Goal: Transaction & Acquisition: Purchase product/service

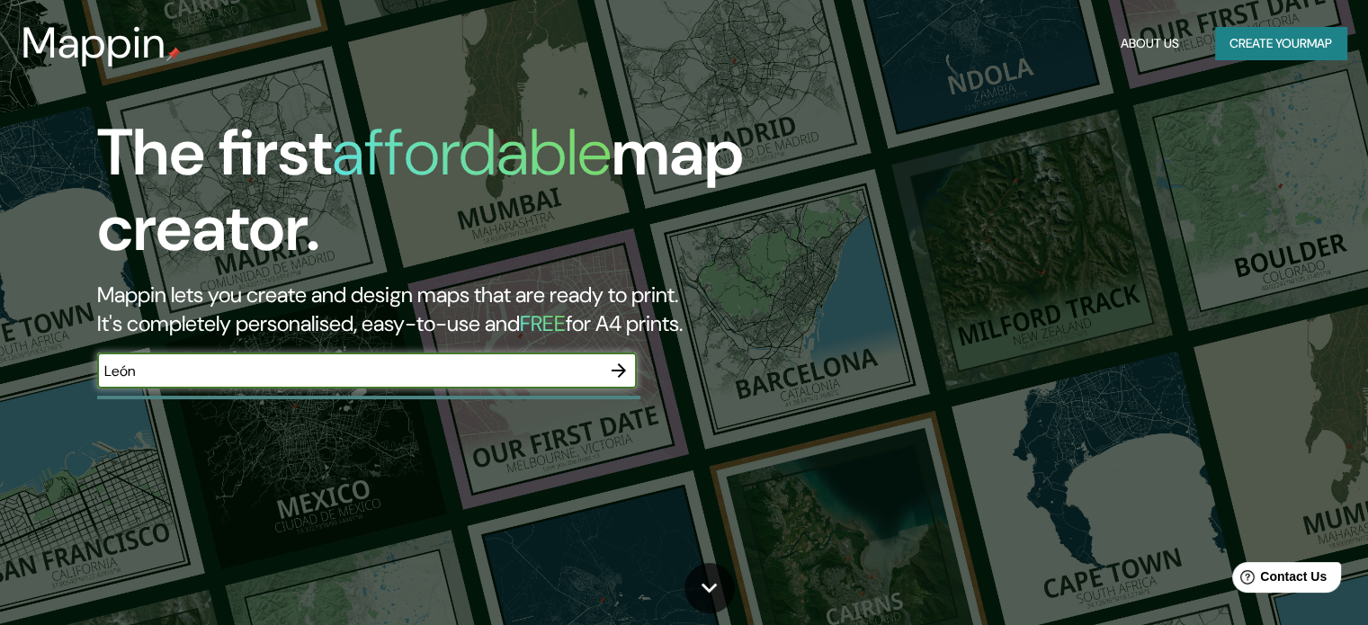
type input "León"
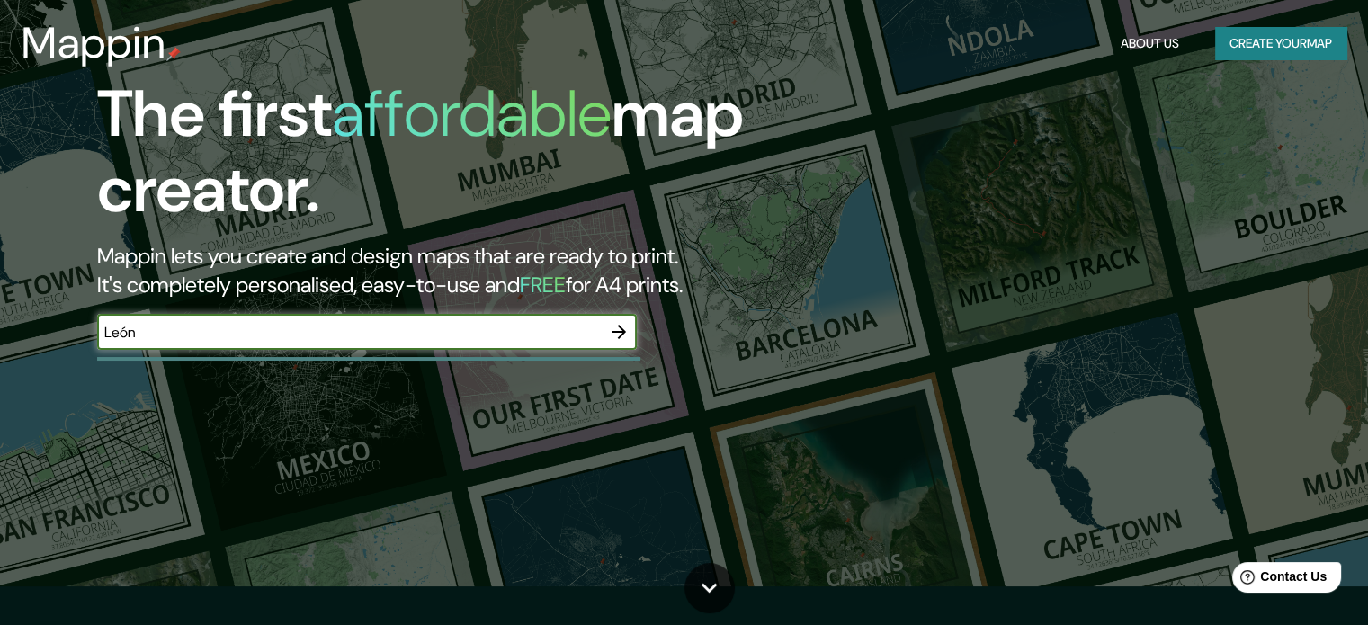
scroll to position [90, 0]
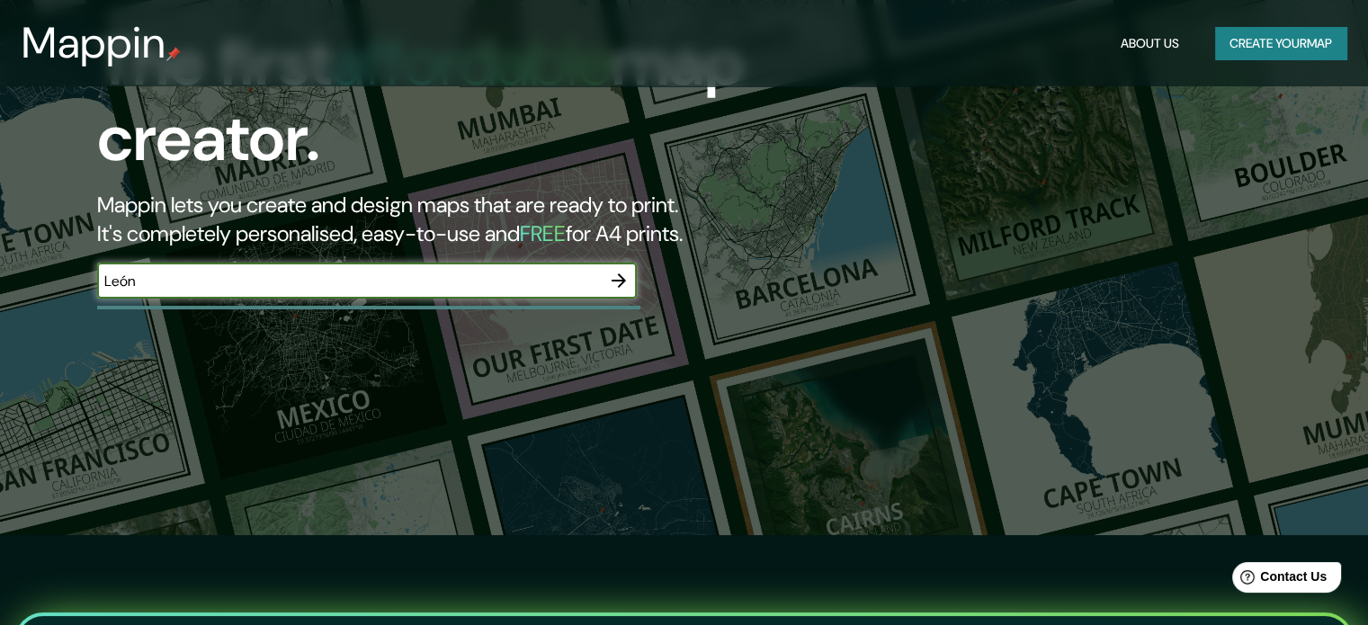
click at [619, 275] on icon "button" at bounding box center [618, 280] width 14 height 14
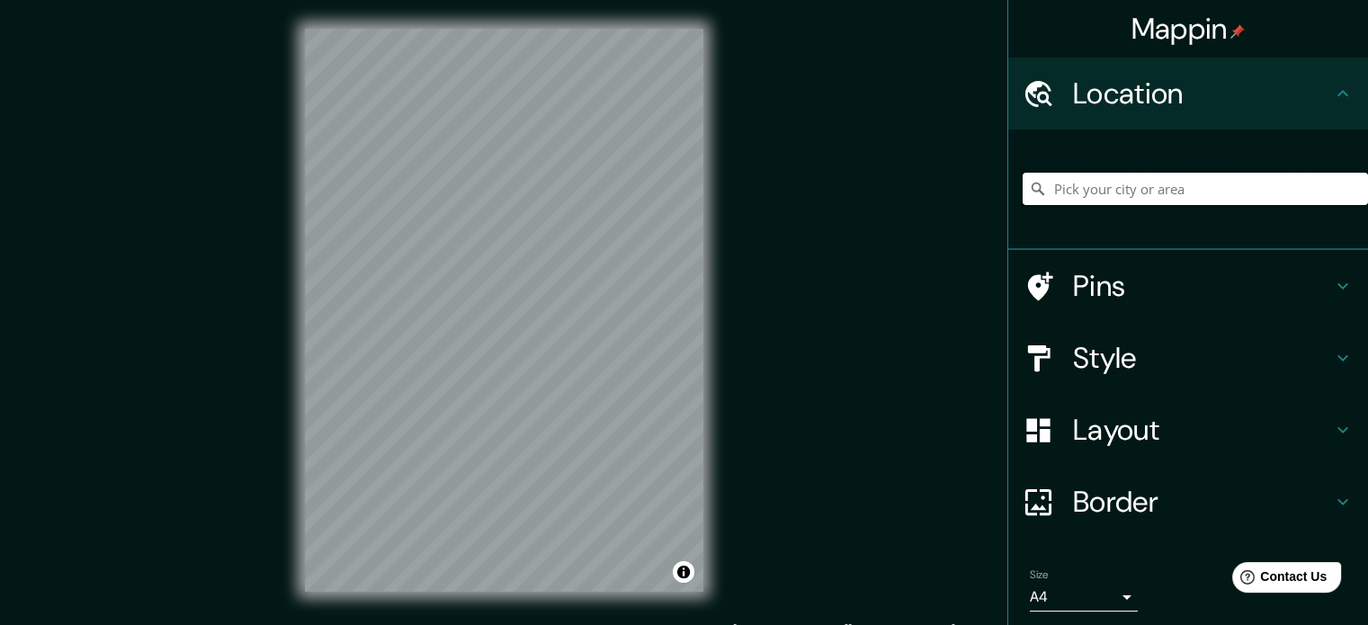
click at [1131, 188] on input "Pick your city or area" at bounding box center [1194, 189] width 345 height 32
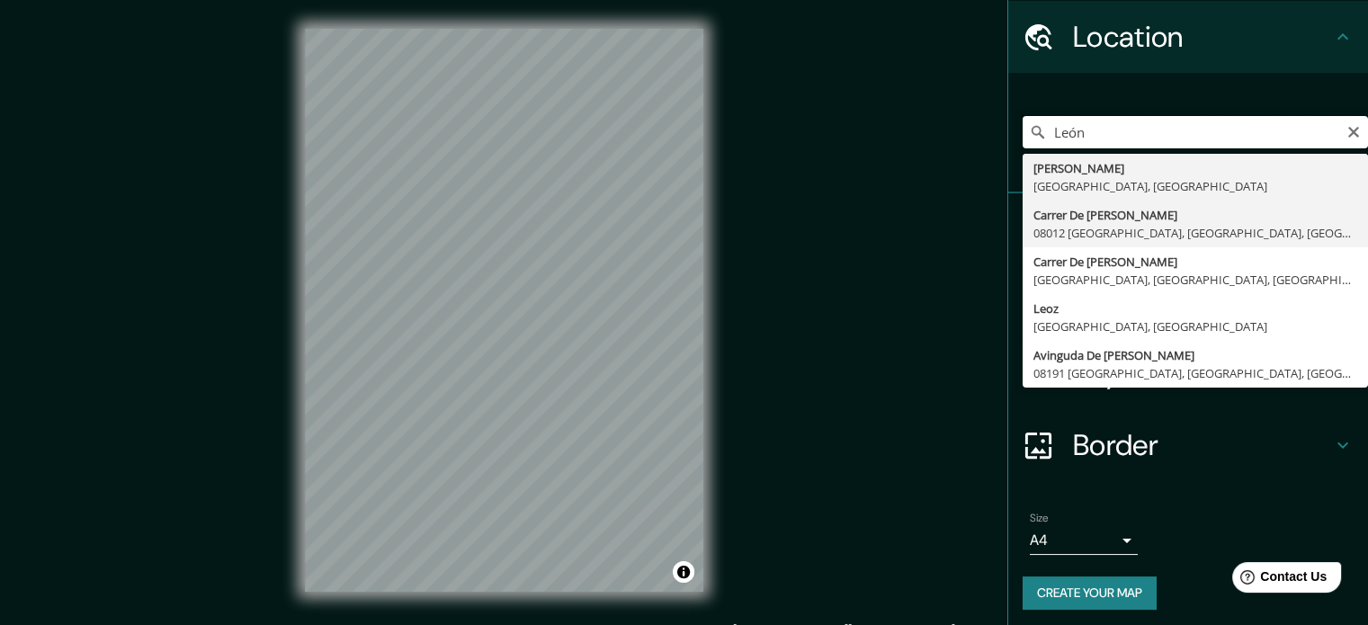
scroll to position [61, 0]
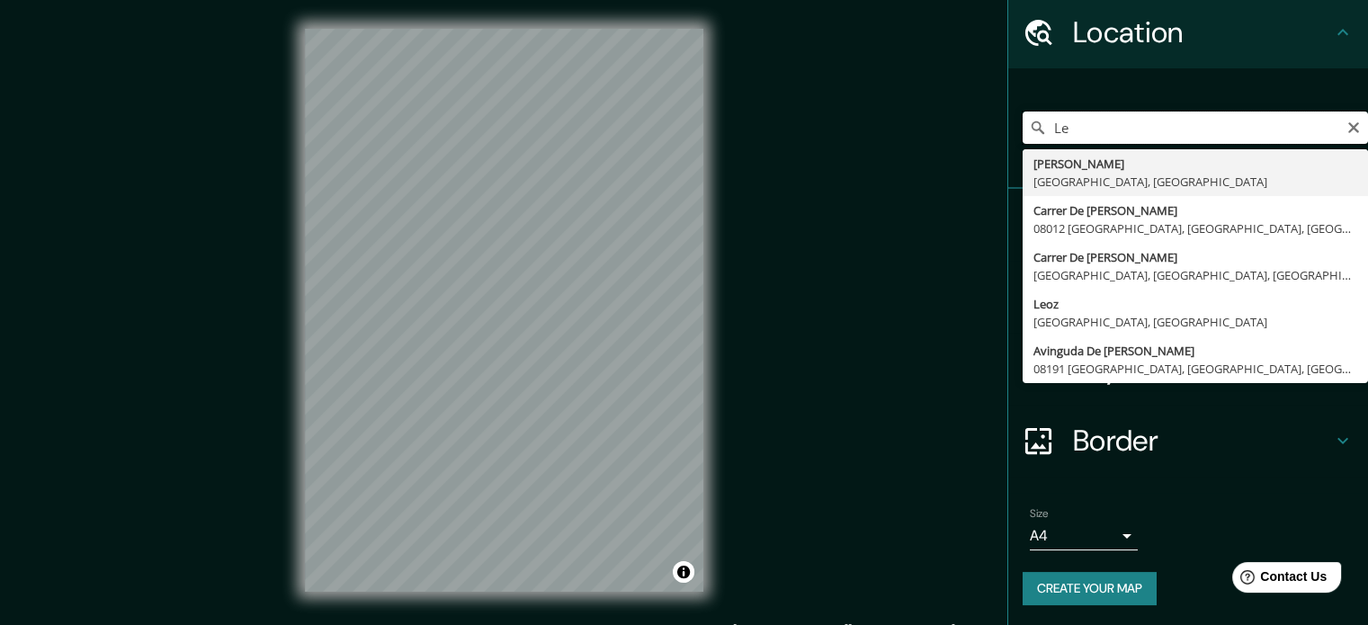
type input "L"
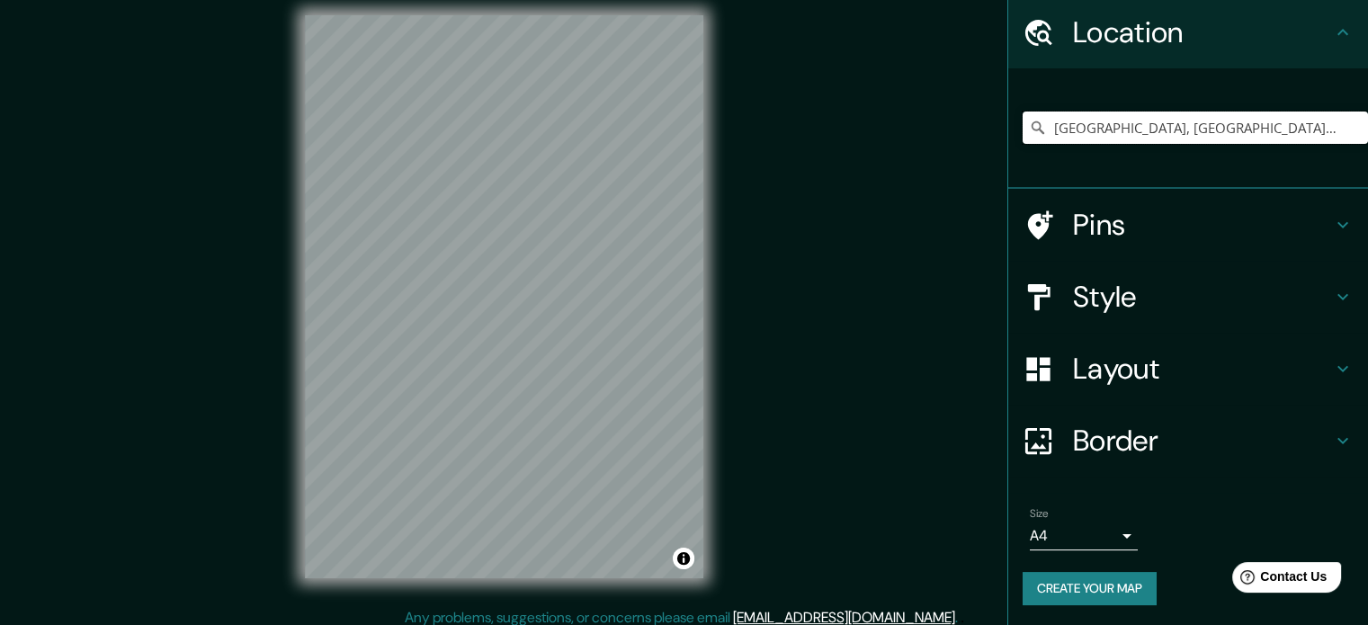
scroll to position [0, 0]
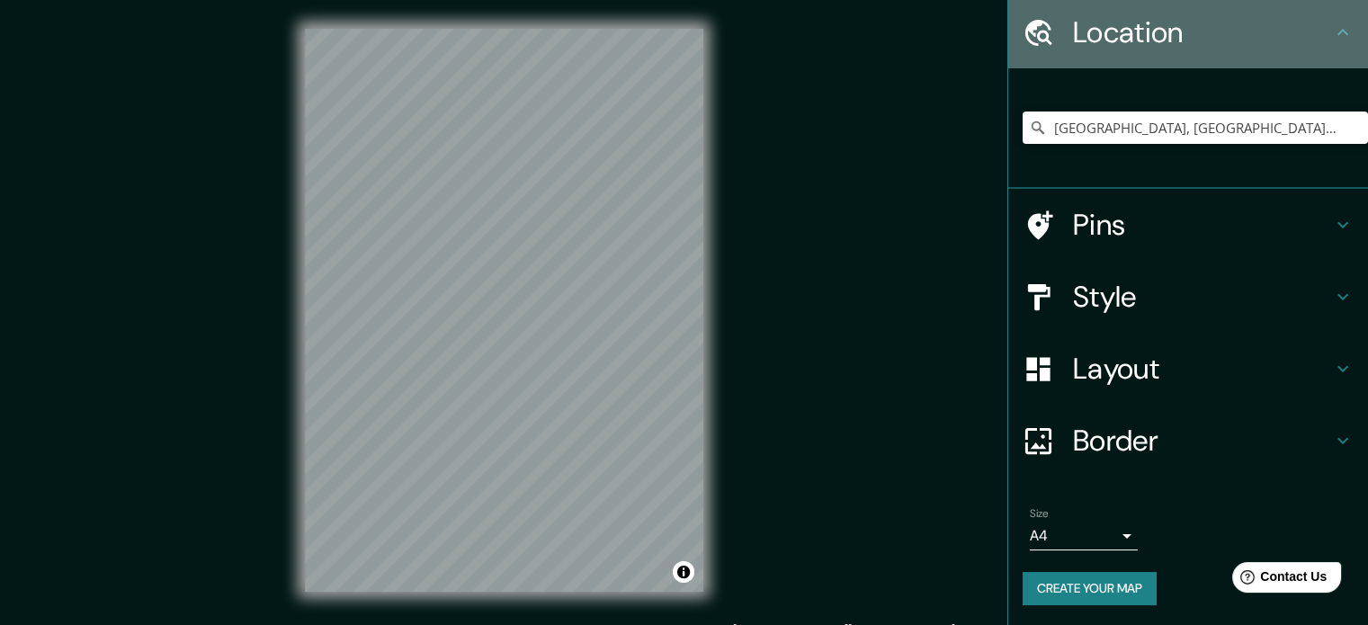
click at [1332, 35] on icon at bounding box center [1343, 33] width 22 height 22
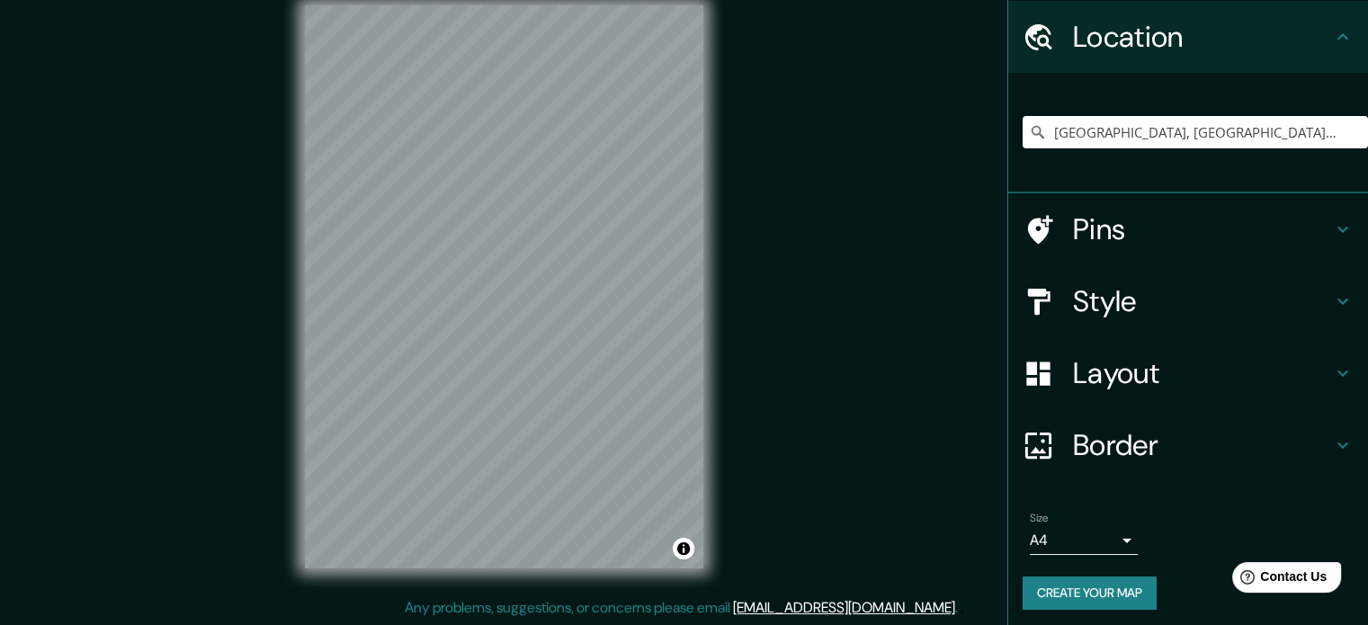
scroll to position [61, 0]
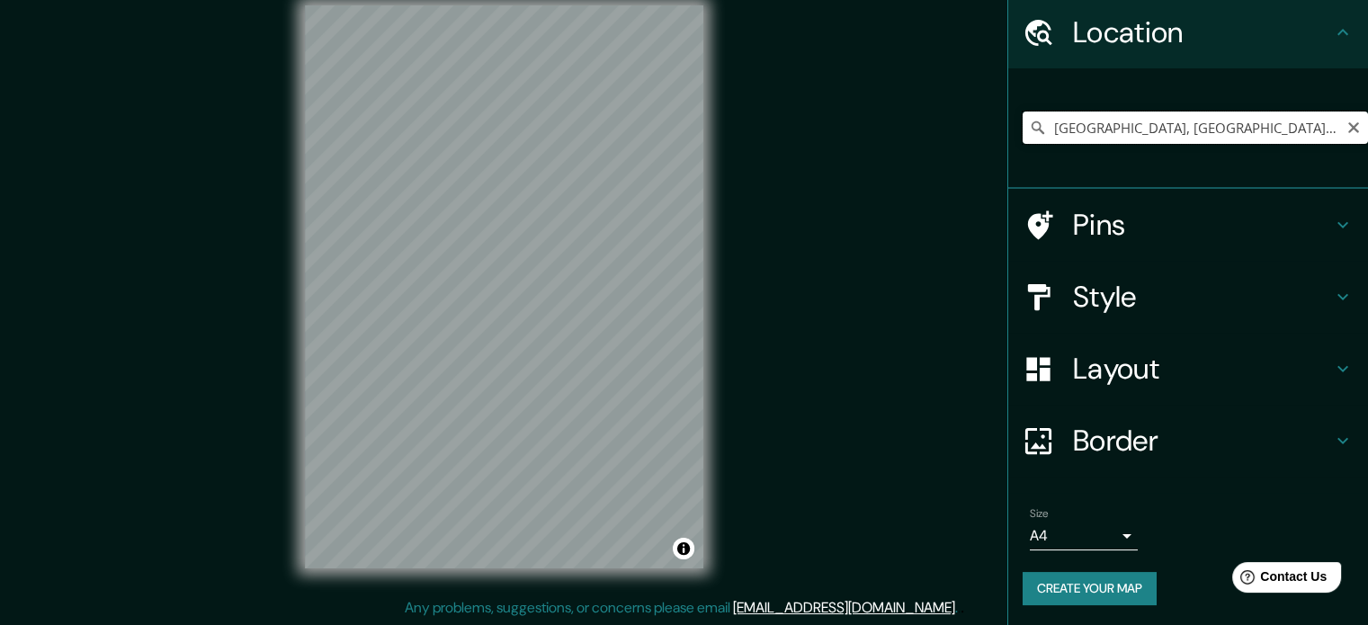
click at [1252, 127] on input "[GEOGRAPHIC_DATA], [GEOGRAPHIC_DATA], [GEOGRAPHIC_DATA]" at bounding box center [1194, 127] width 345 height 32
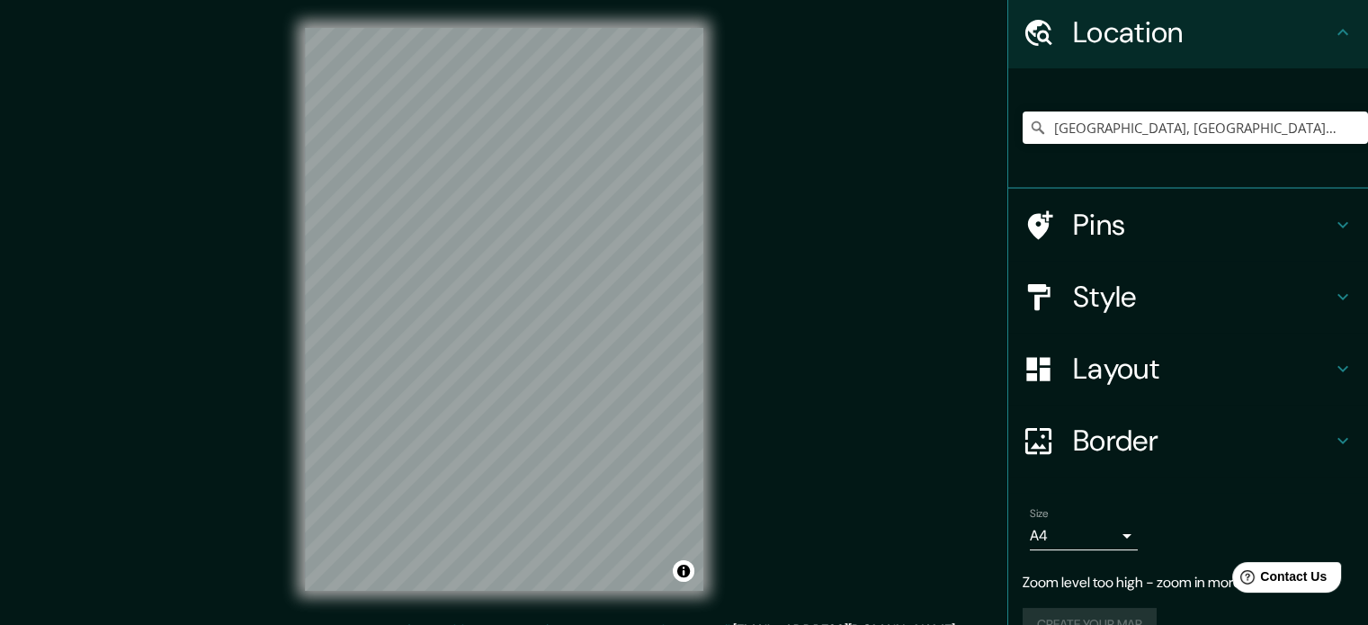
scroll to position [0, 0]
click at [1129, 222] on h4 "Pins" at bounding box center [1202, 225] width 259 height 36
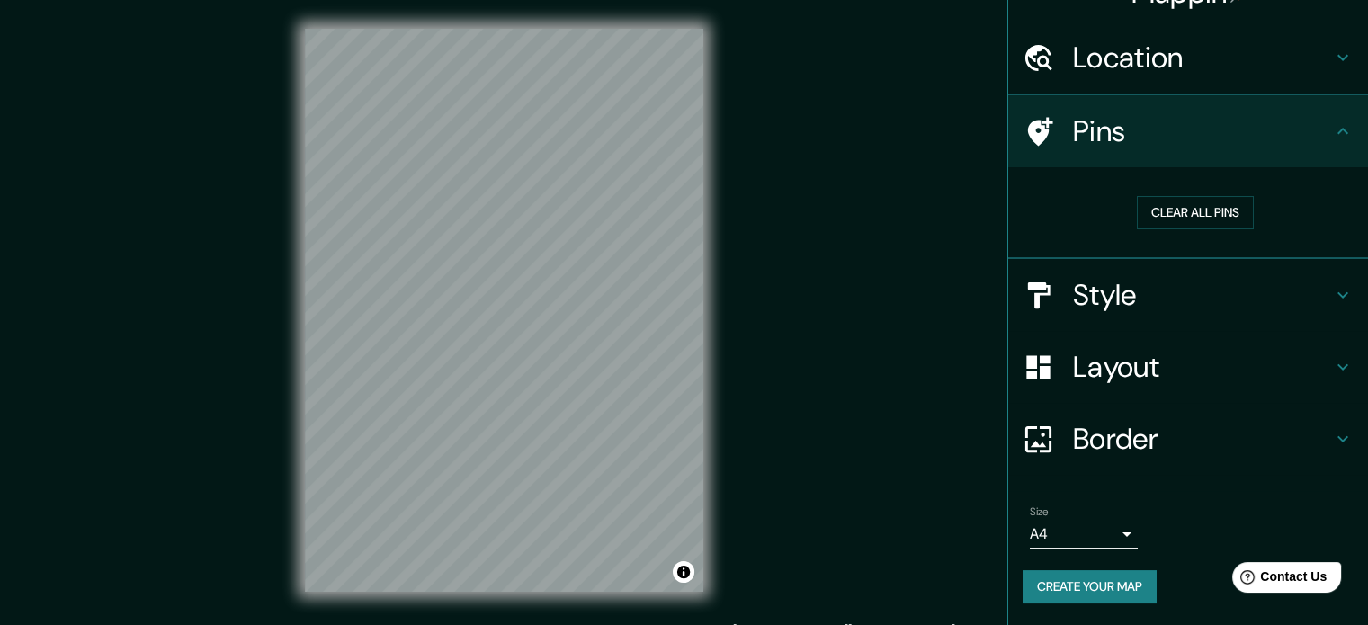
scroll to position [34, 0]
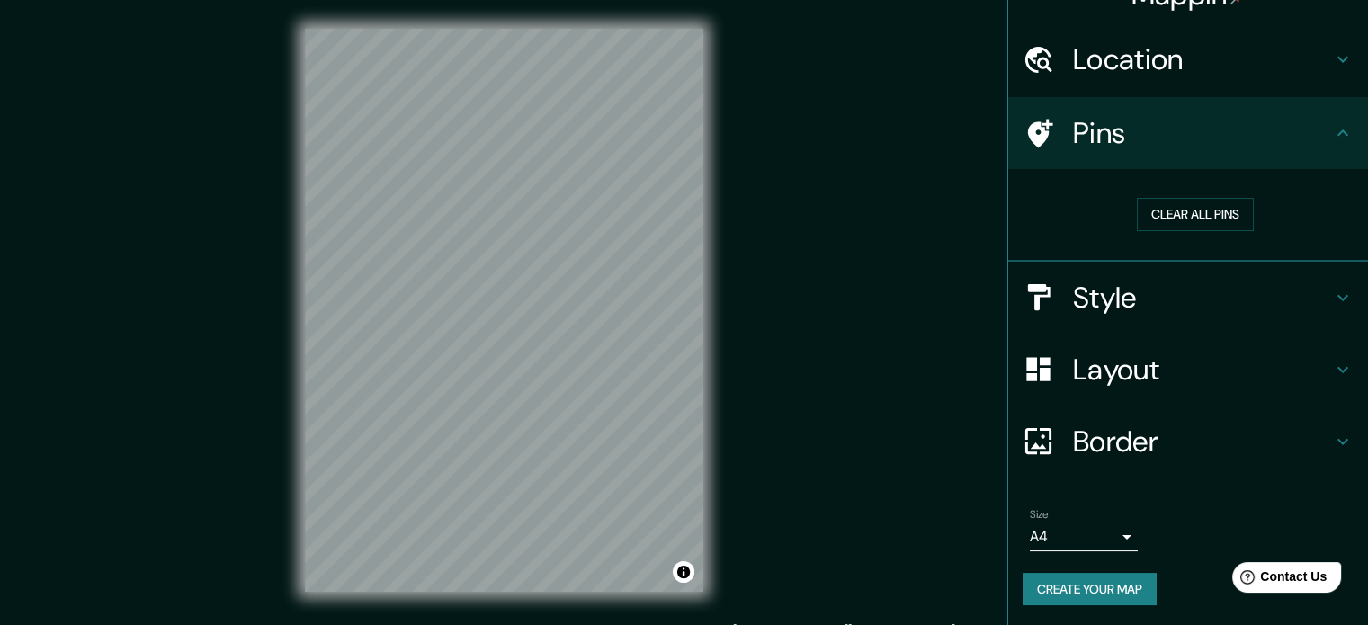
click at [1156, 143] on h4 "Pins" at bounding box center [1202, 133] width 259 height 36
click at [1288, 63] on h4 "Location" at bounding box center [1202, 59] width 259 height 36
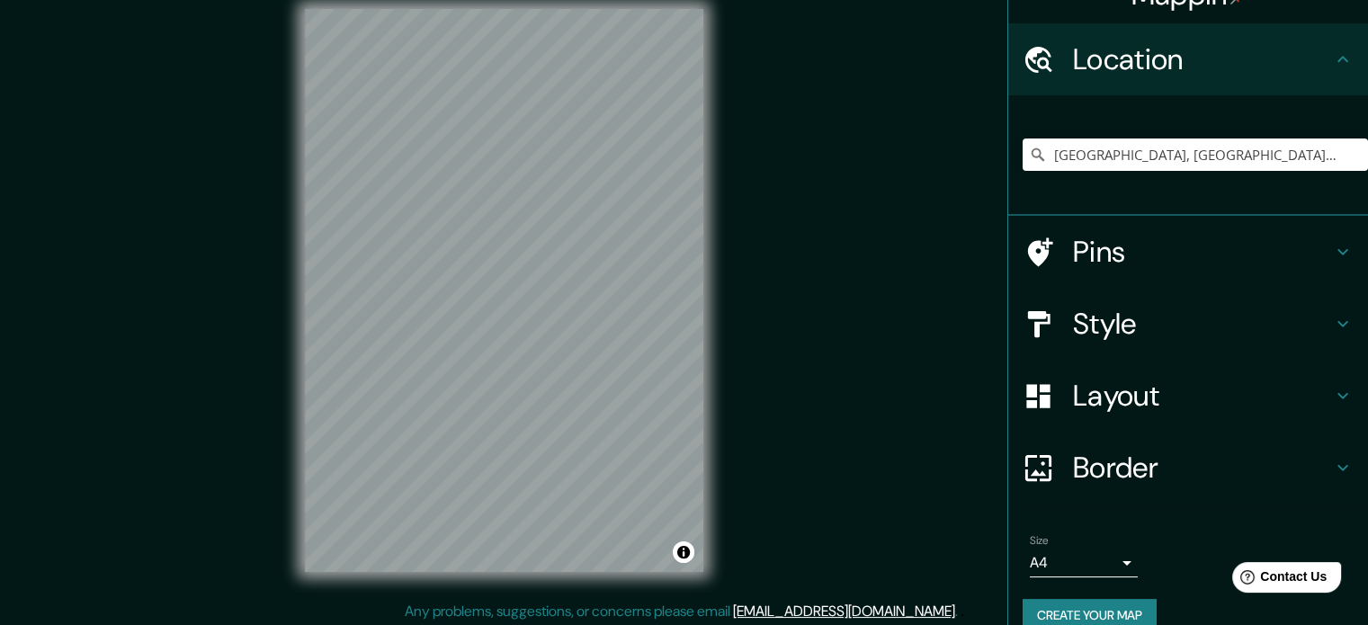
scroll to position [23, 0]
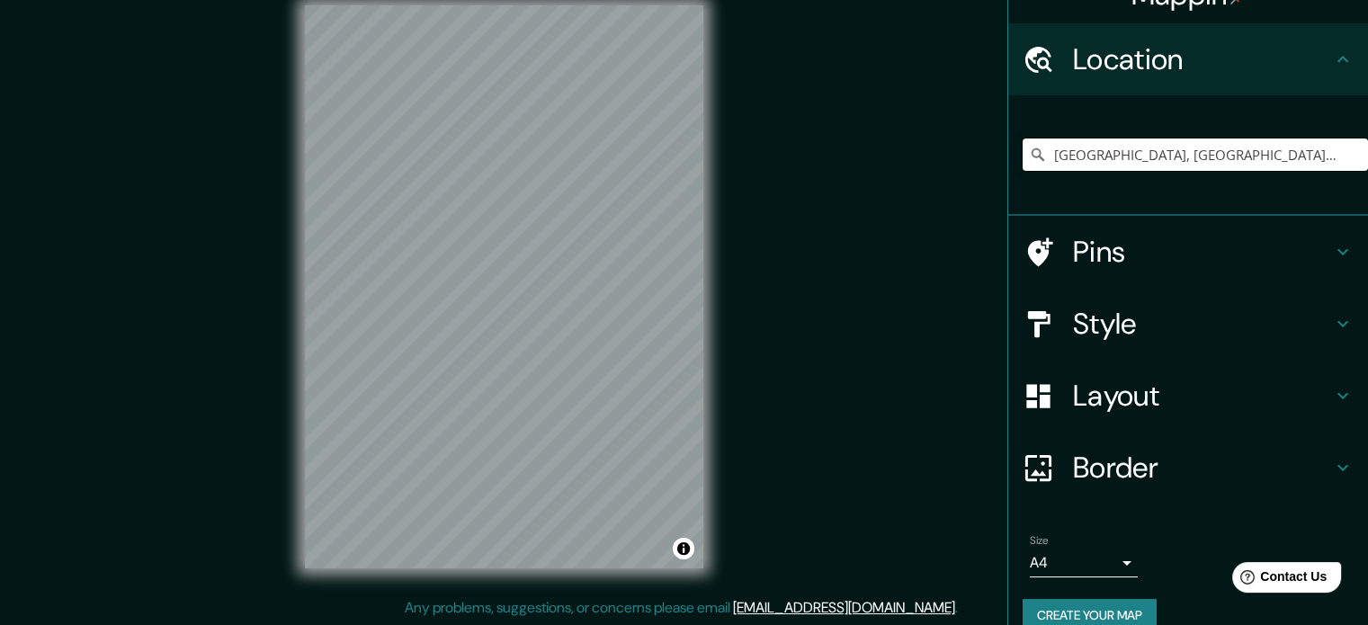
drag, startPoint x: 1273, startPoint y: 147, endPoint x: 974, endPoint y: 164, distance: 299.9
click at [974, 164] on div "Mappin Location [GEOGRAPHIC_DATA], [GEOGRAPHIC_DATA], [GEOGRAPHIC_DATA] Pins St…" at bounding box center [684, 301] width 1368 height 649
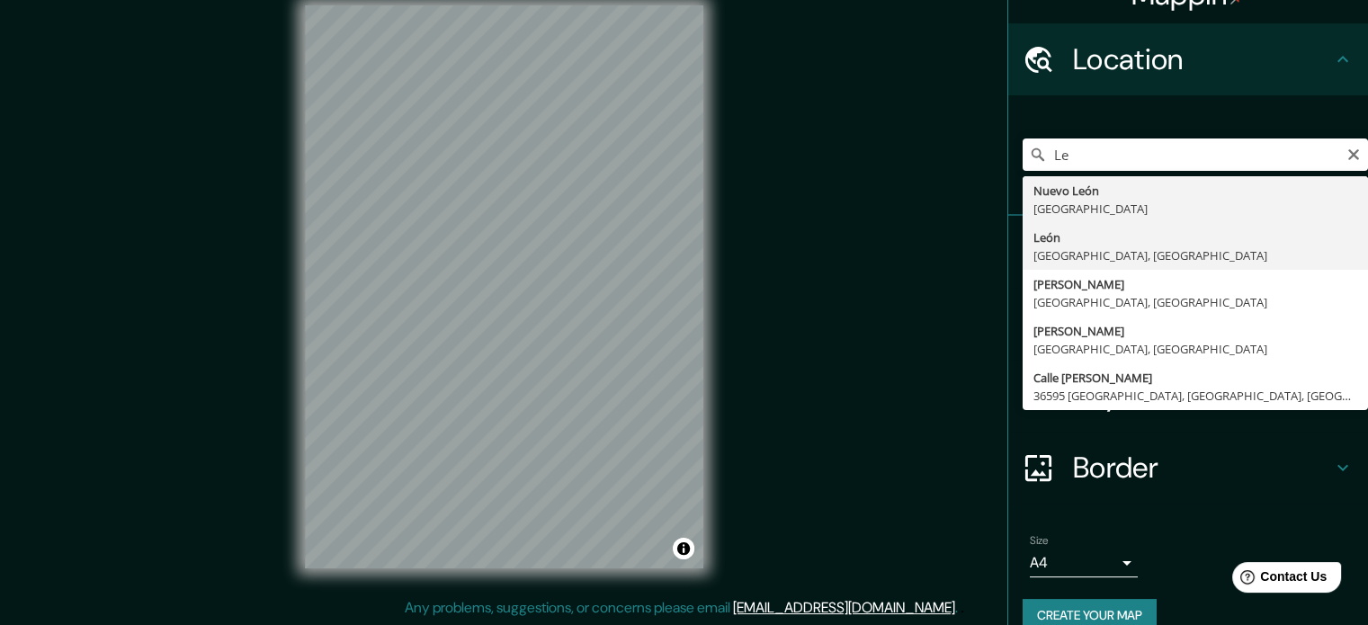
type input "León, Guanajuato, México"
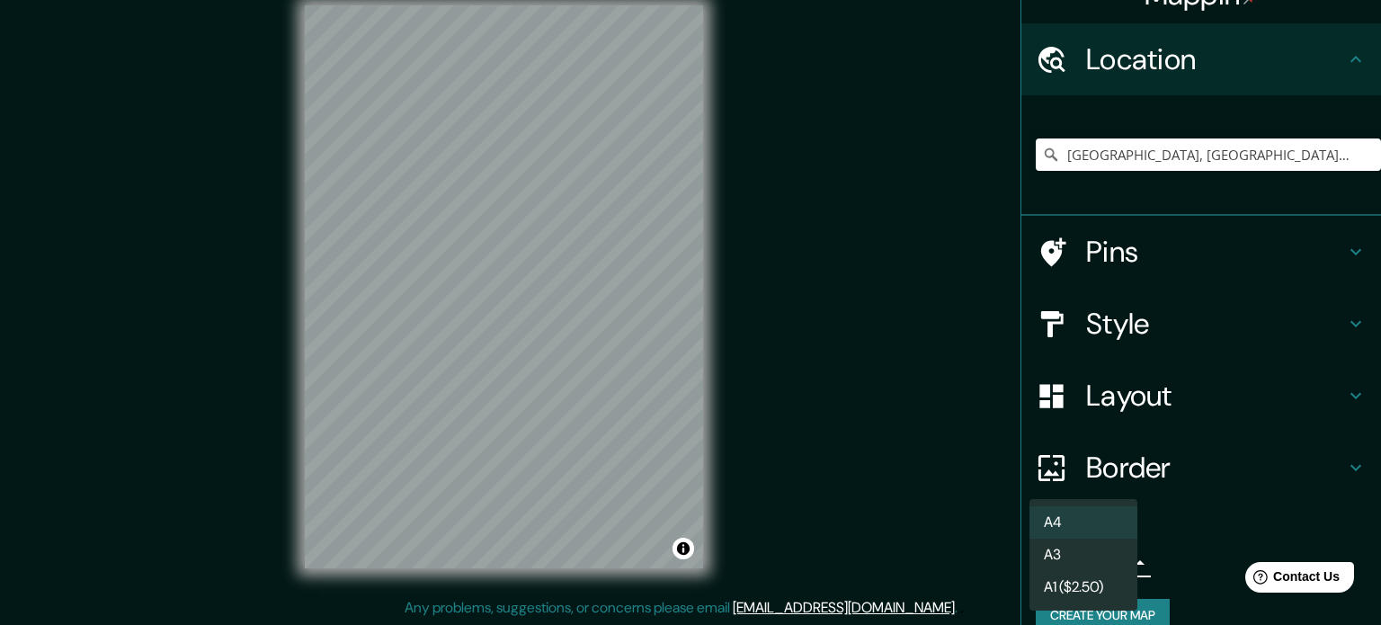
click at [1110, 554] on body "Mappin Location León, Guanajuato, México Pins Style Layout Border Choose a bord…" at bounding box center [690, 289] width 1381 height 625
click at [1095, 543] on li "A3" at bounding box center [1083, 555] width 108 height 32
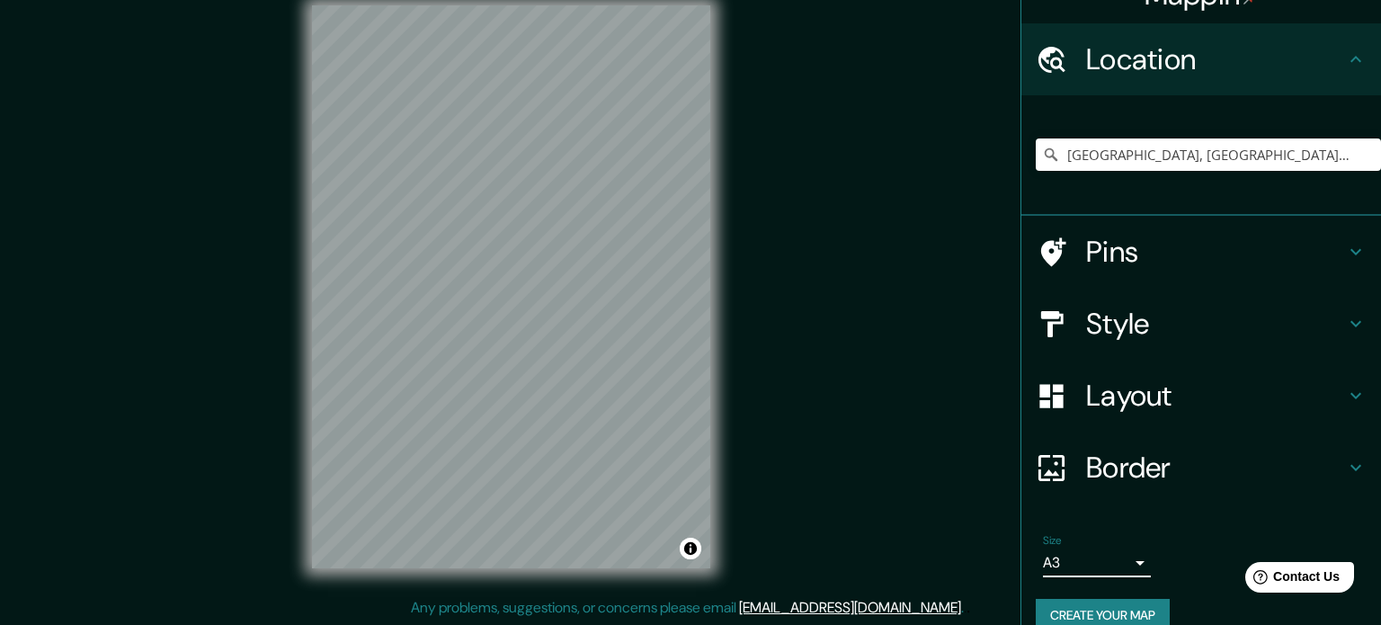
click at [1109, 560] on body "Mappin Location León, Guanajuato, México Pins Style Layout Border Choose a bord…" at bounding box center [690, 289] width 1381 height 625
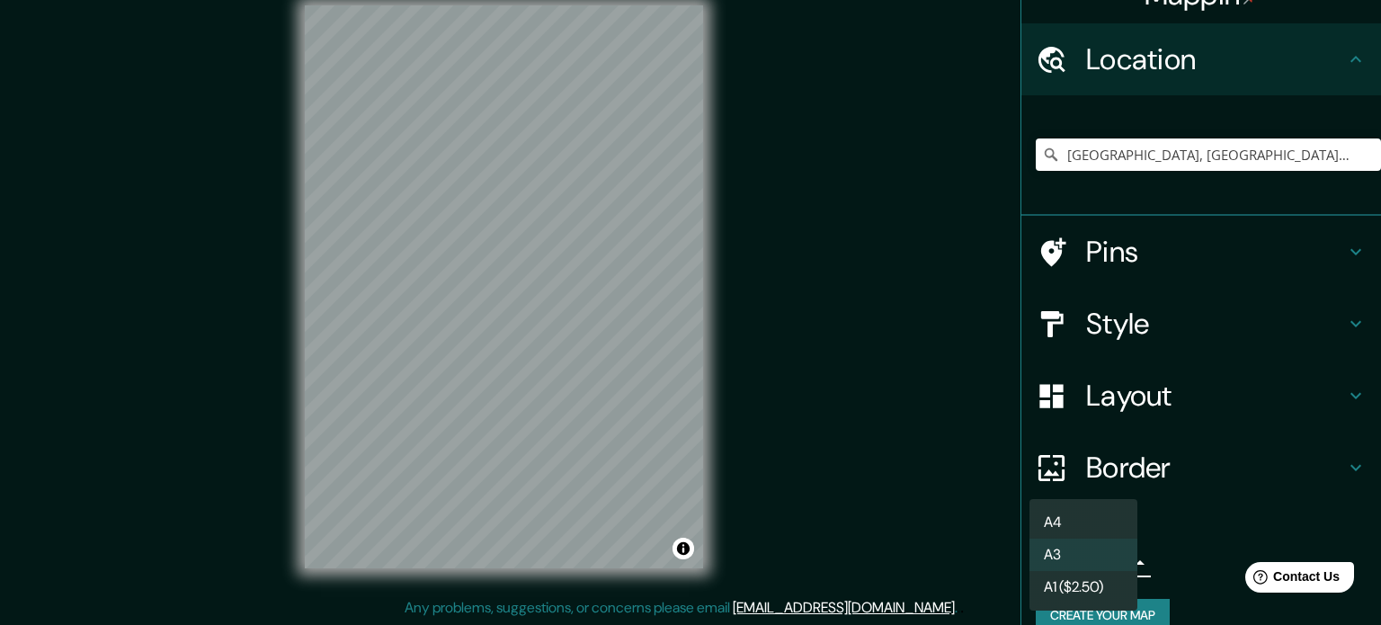
click at [1104, 529] on li "A4" at bounding box center [1083, 522] width 108 height 32
type input "single"
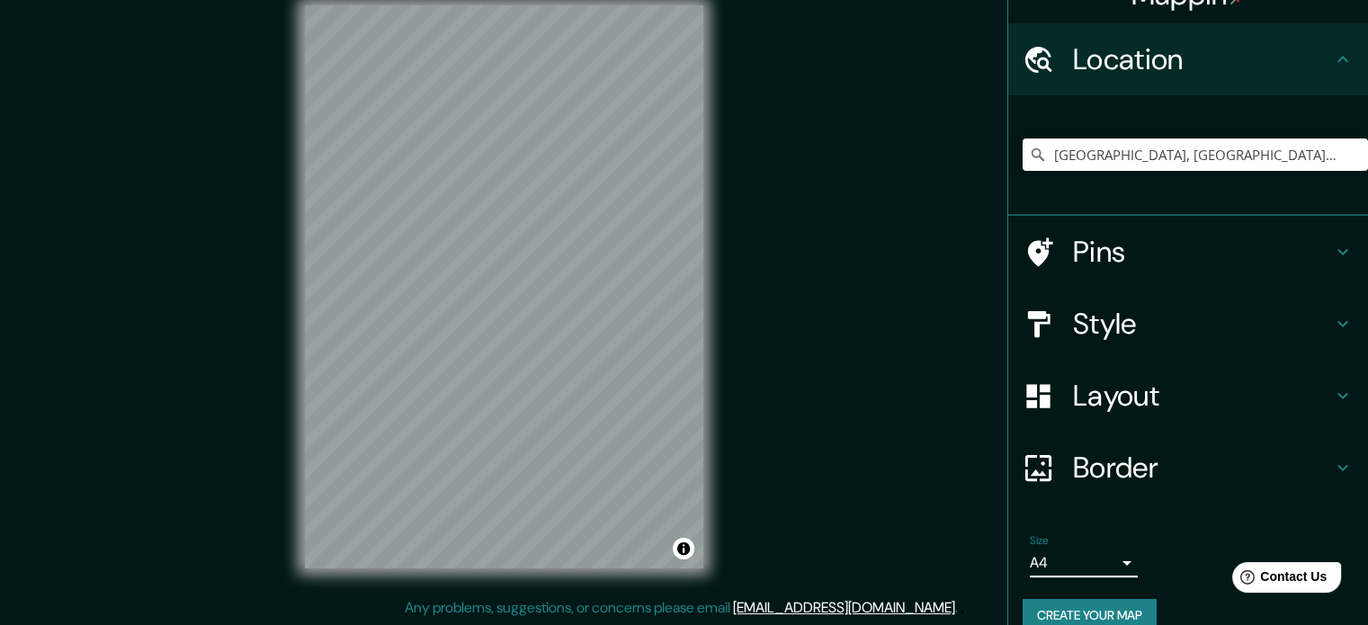
click at [1118, 327] on h4 "Style" at bounding box center [1202, 324] width 259 height 36
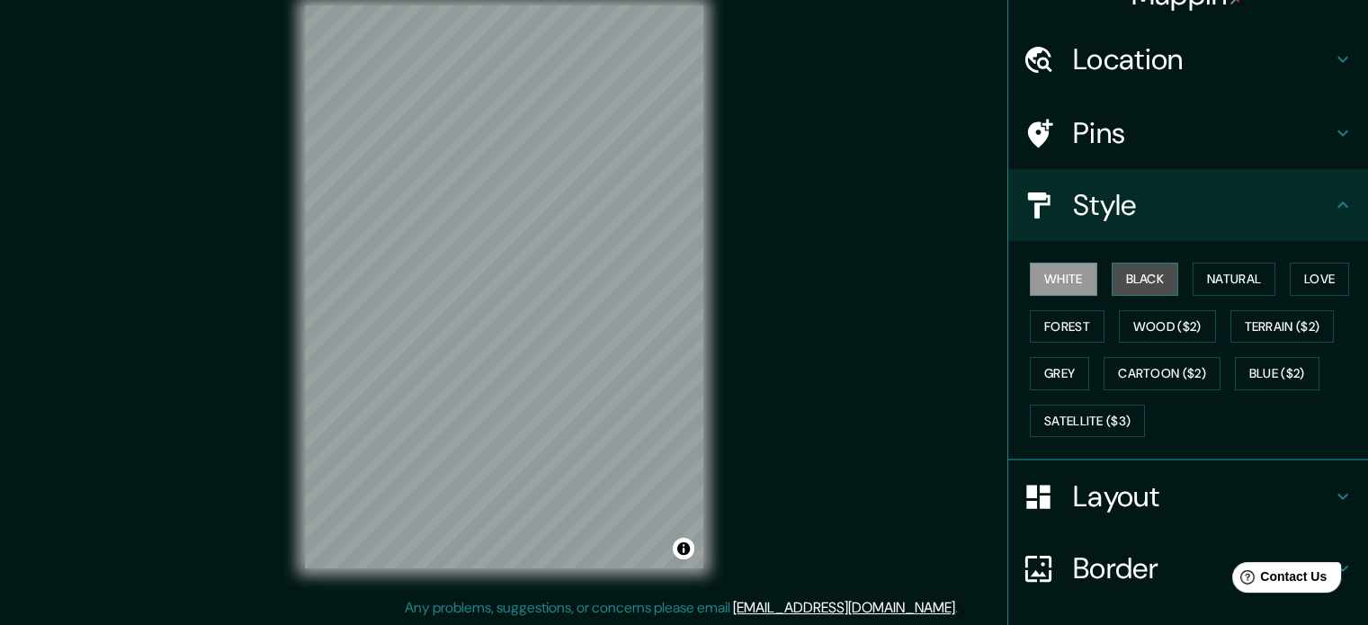
click at [1124, 280] on button "Black" at bounding box center [1144, 279] width 67 height 33
click at [1200, 276] on button "Natural" at bounding box center [1233, 279] width 83 height 33
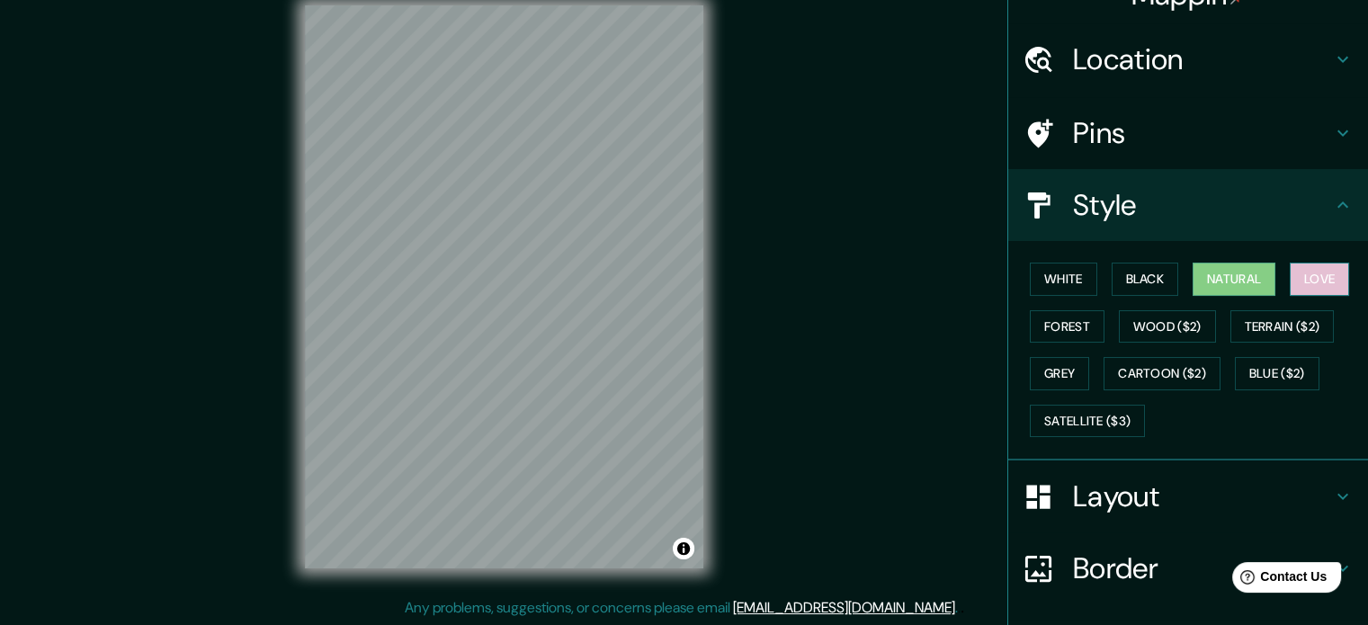
click at [1297, 269] on button "Love" at bounding box center [1318, 279] width 59 height 33
click at [1249, 272] on button "Natural" at bounding box center [1233, 279] width 83 height 33
click at [1057, 325] on button "Forest" at bounding box center [1066, 326] width 75 height 33
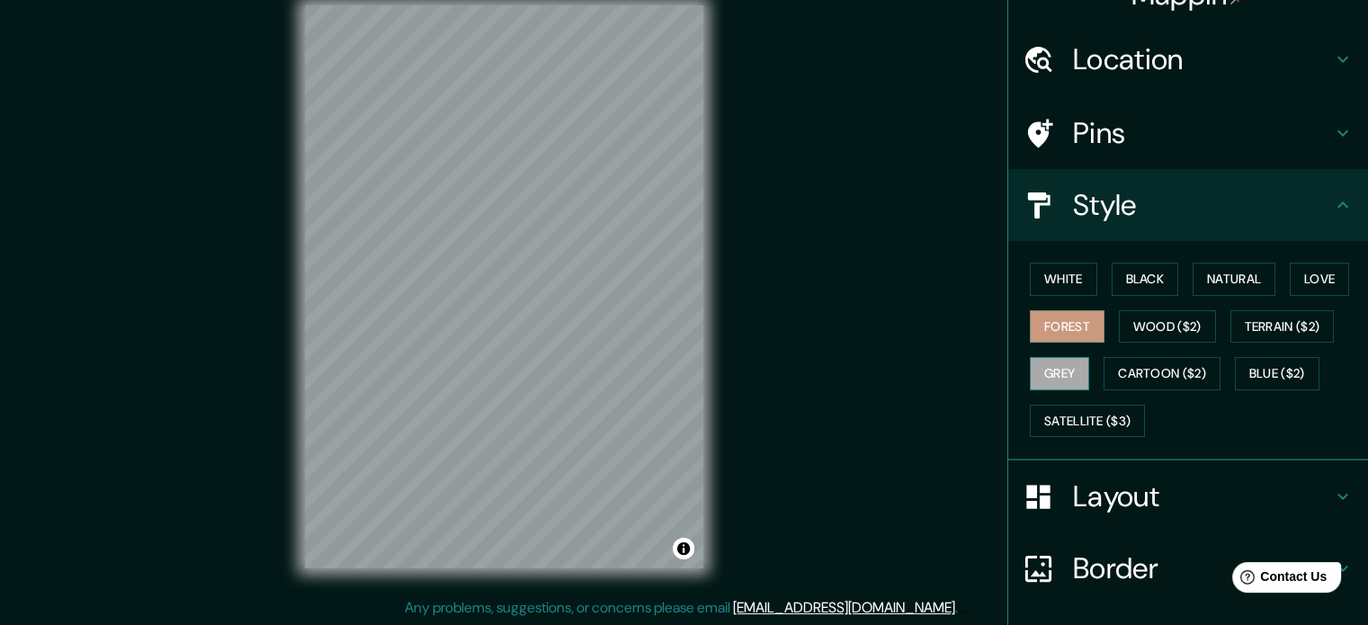
click at [1048, 370] on button "Grey" at bounding box center [1058, 373] width 59 height 33
click at [1029, 323] on button "Forest" at bounding box center [1066, 326] width 75 height 33
click at [1220, 274] on button "Natural" at bounding box center [1233, 279] width 83 height 33
click at [1045, 323] on button "Forest" at bounding box center [1066, 326] width 75 height 33
click at [1230, 273] on button "Natural" at bounding box center [1233, 279] width 83 height 33
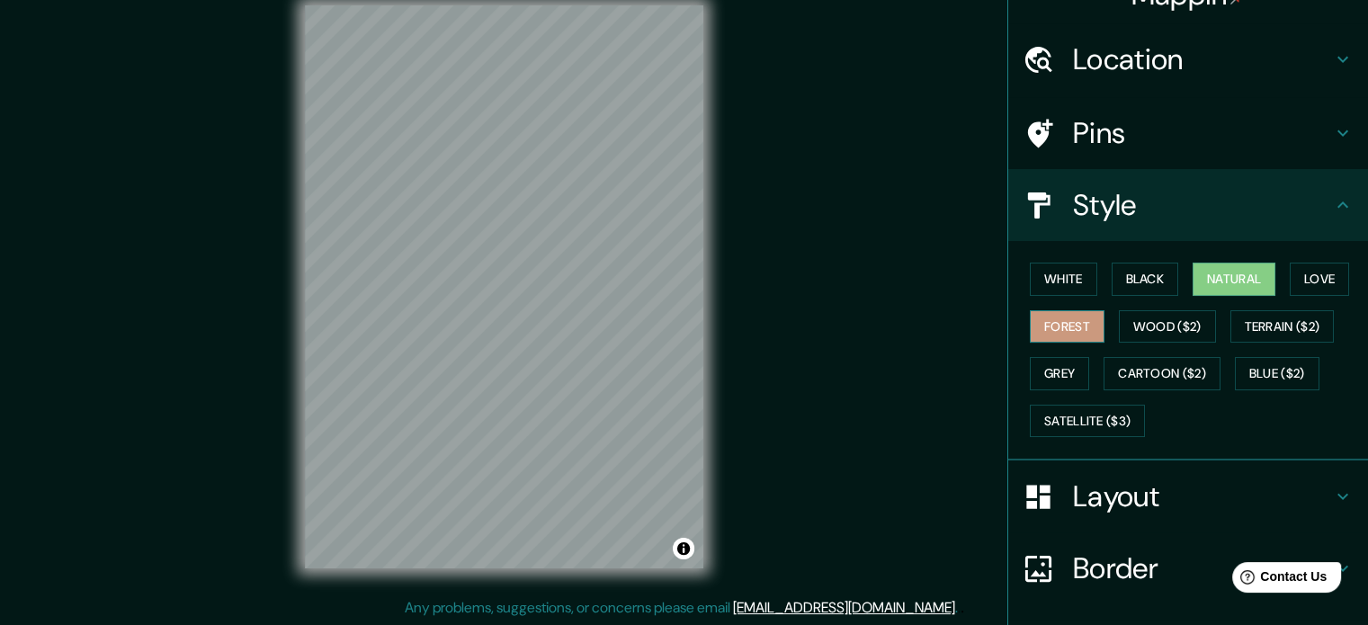
click at [1061, 319] on button "Forest" at bounding box center [1066, 326] width 75 height 33
click at [1095, 478] on h4 "Layout" at bounding box center [1202, 496] width 259 height 36
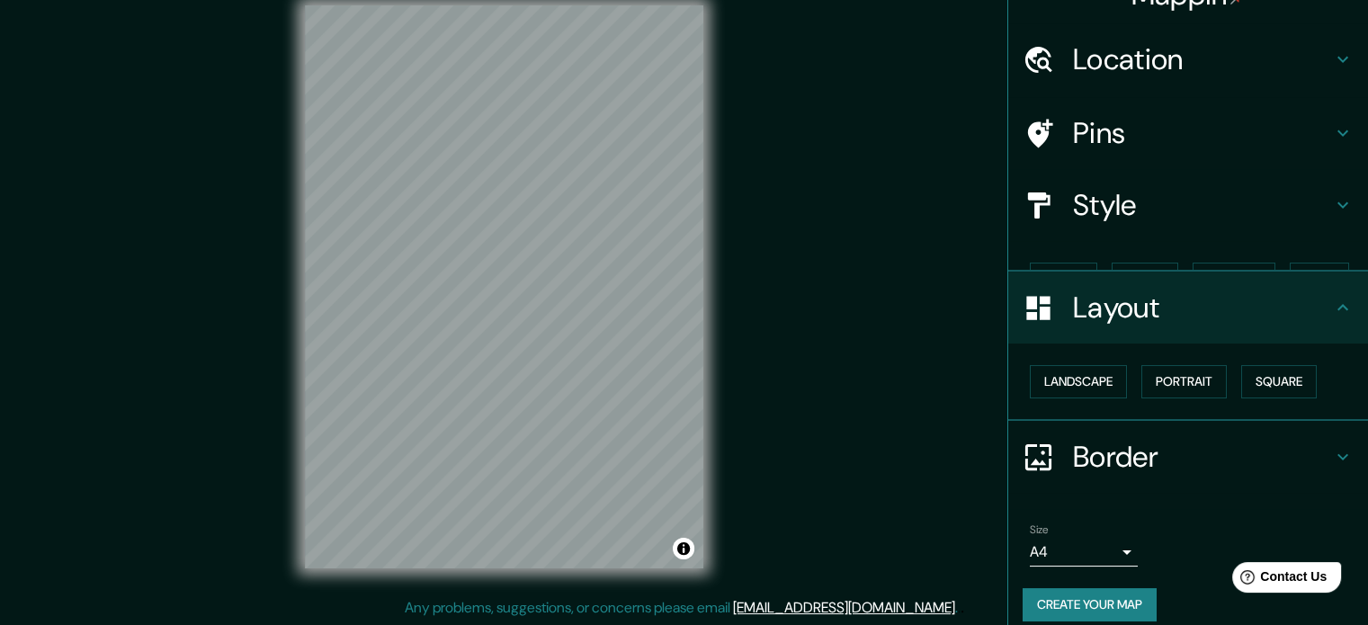
scroll to position [20, 0]
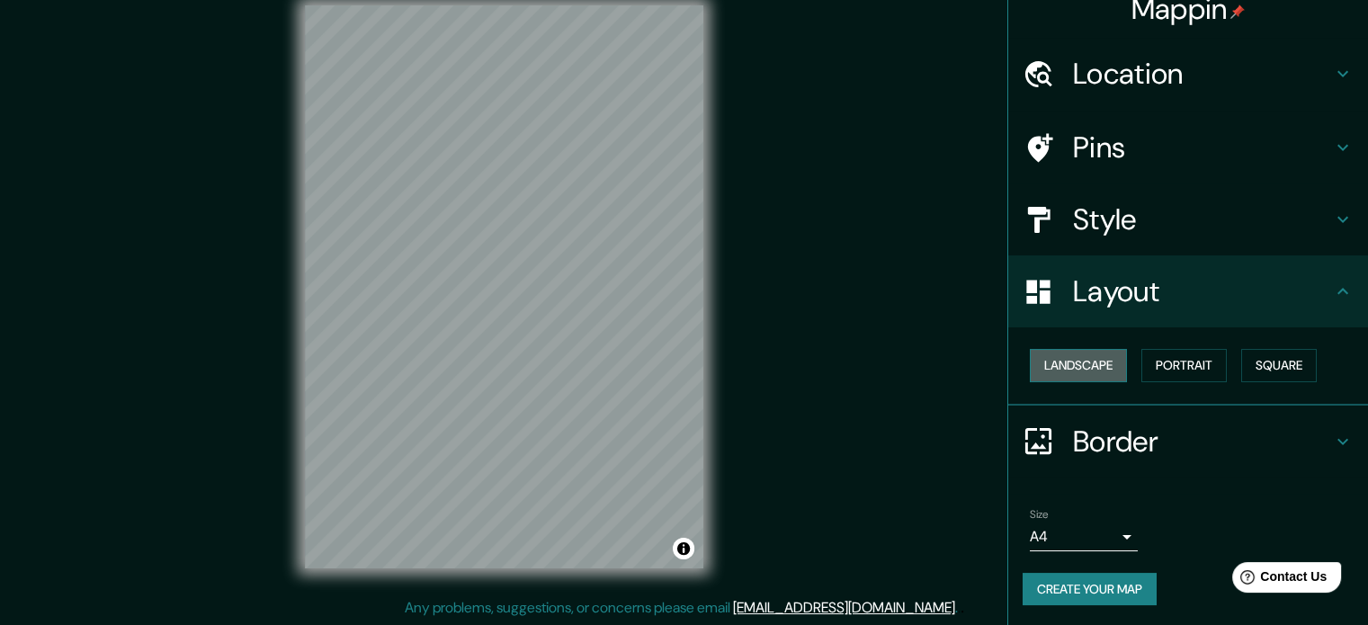
click at [1087, 373] on button "Landscape" at bounding box center [1077, 365] width 97 height 33
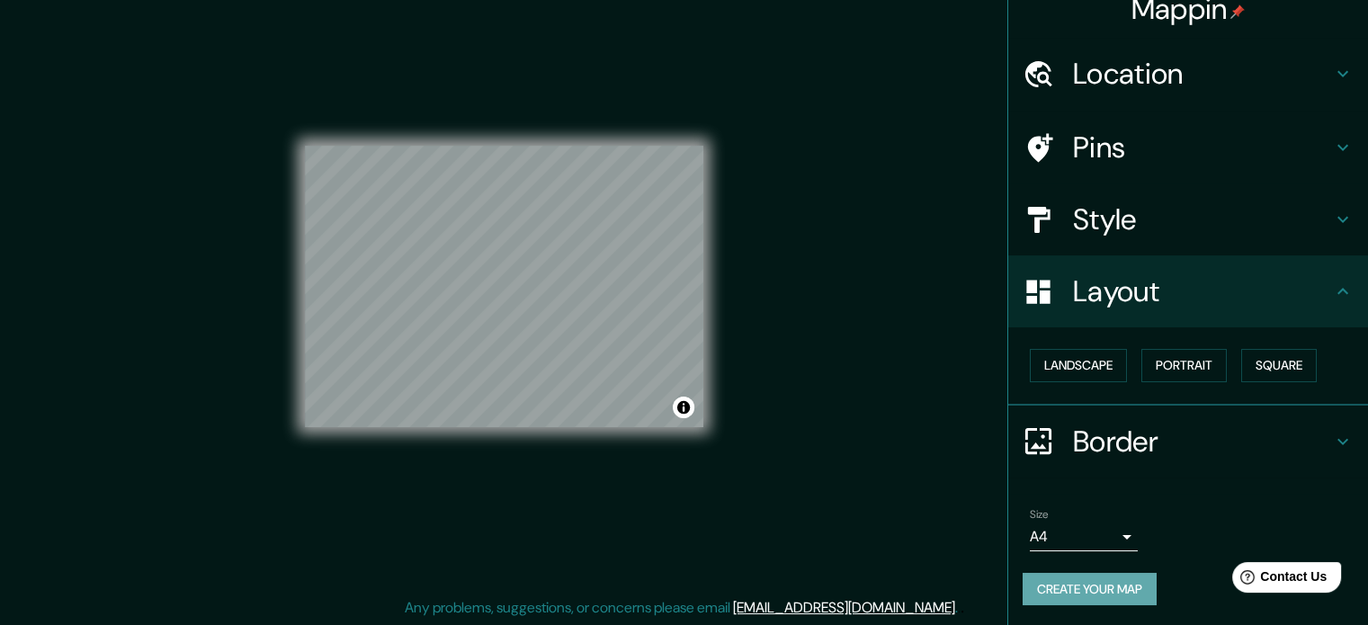
click at [1060, 585] on button "Create your map" at bounding box center [1089, 589] width 134 height 33
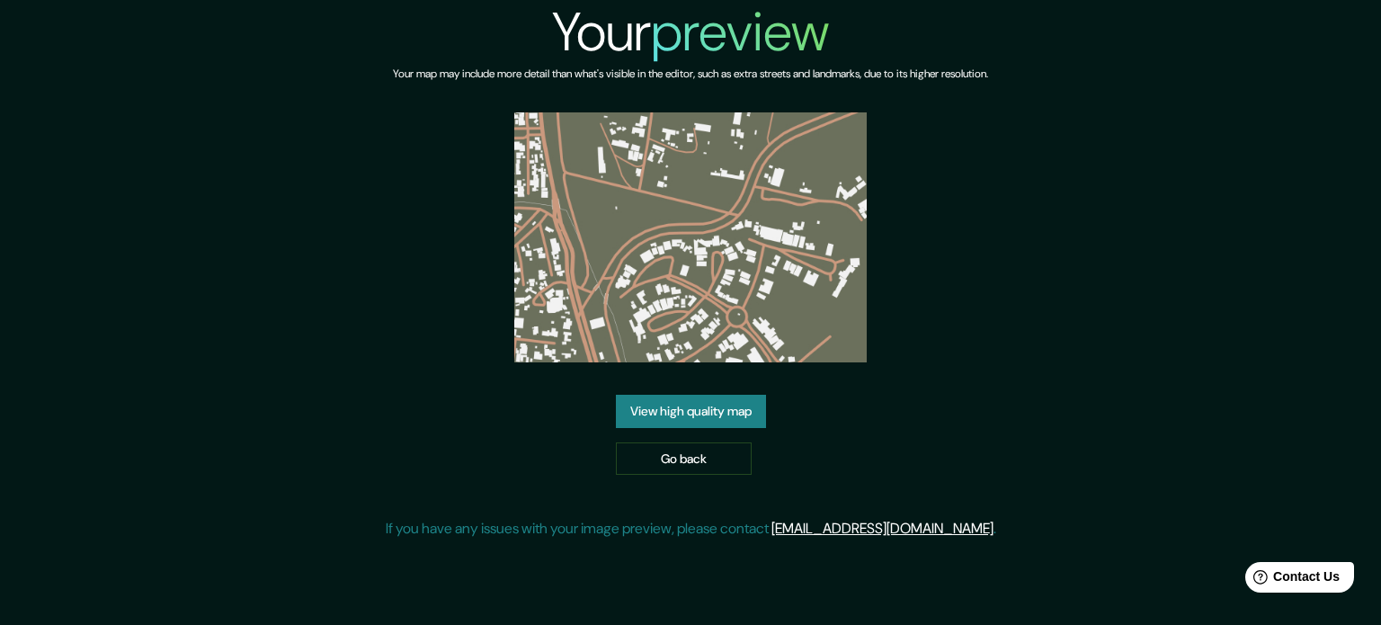
click at [699, 395] on link "View high quality map" at bounding box center [691, 411] width 150 height 33
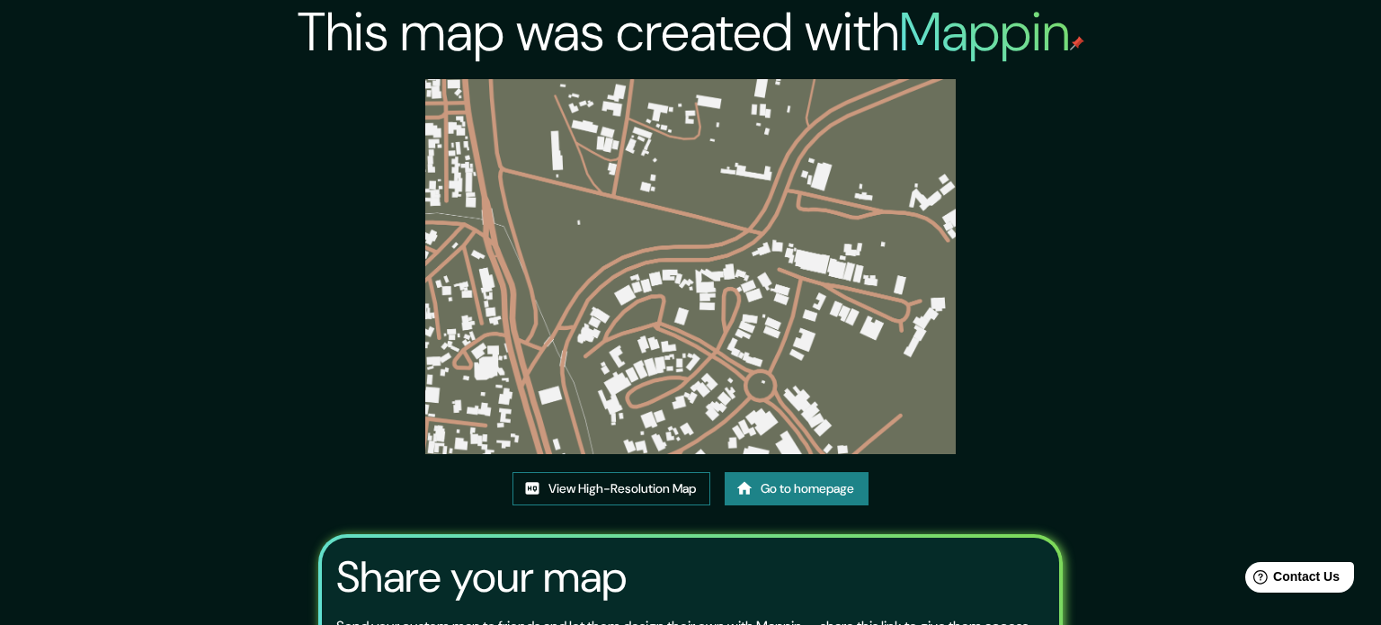
click at [629, 472] on link "View High-Resolution Map" at bounding box center [611, 488] width 198 height 33
